Goal: Find specific page/section: Find specific page/section

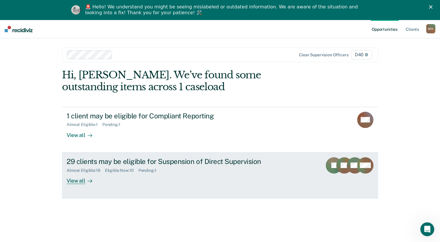
click at [79, 180] on div "View all" at bounding box center [83, 178] width 33 height 11
